Goal: Navigation & Orientation: Find specific page/section

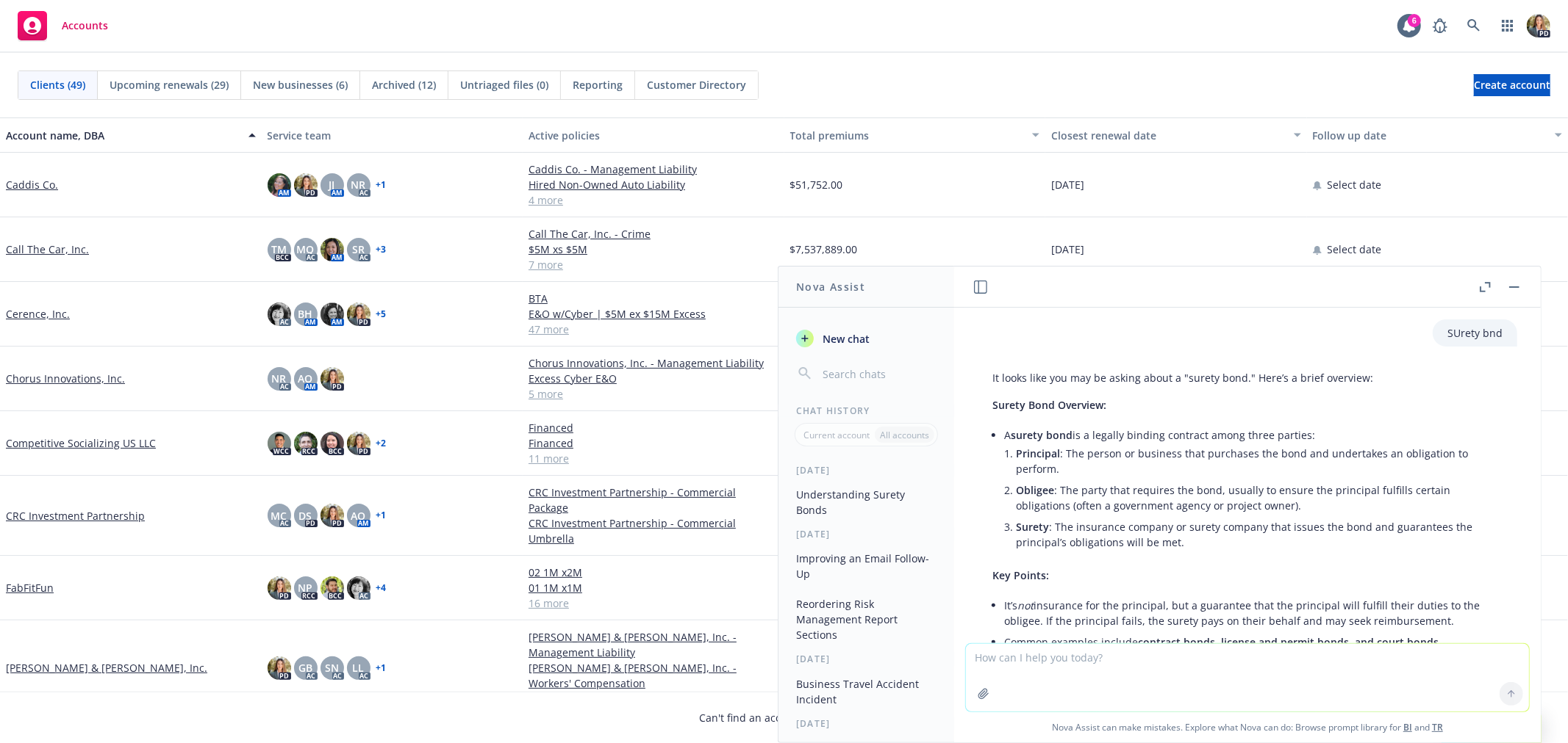
scroll to position [648, 0]
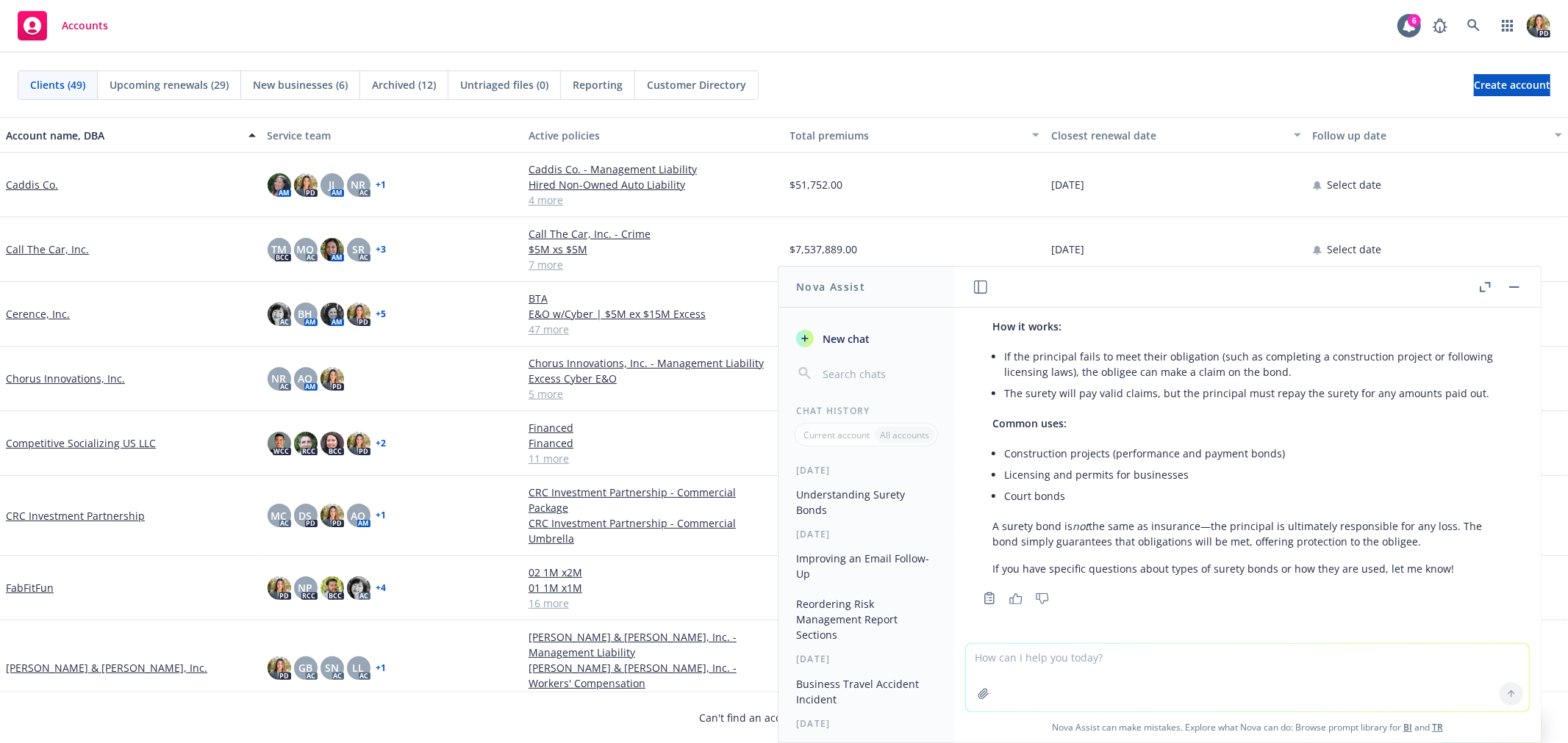
click at [1516, 288] on button "button" at bounding box center [1514, 288] width 18 height 18
